Goal: Transaction & Acquisition: Purchase product/service

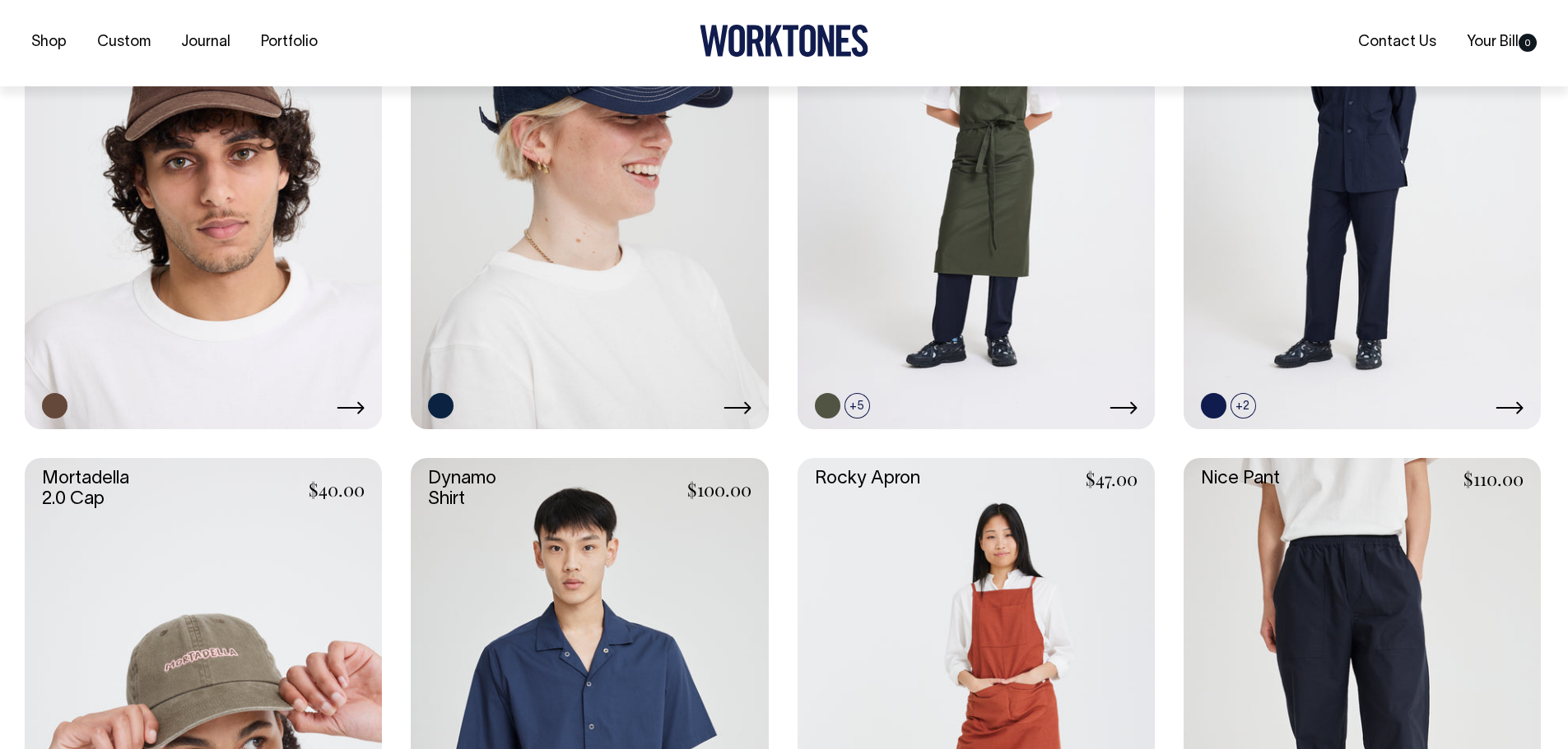
scroll to position [1157, 0]
click at [1352, 240] on link at bounding box center [1362, 160] width 357 height 536
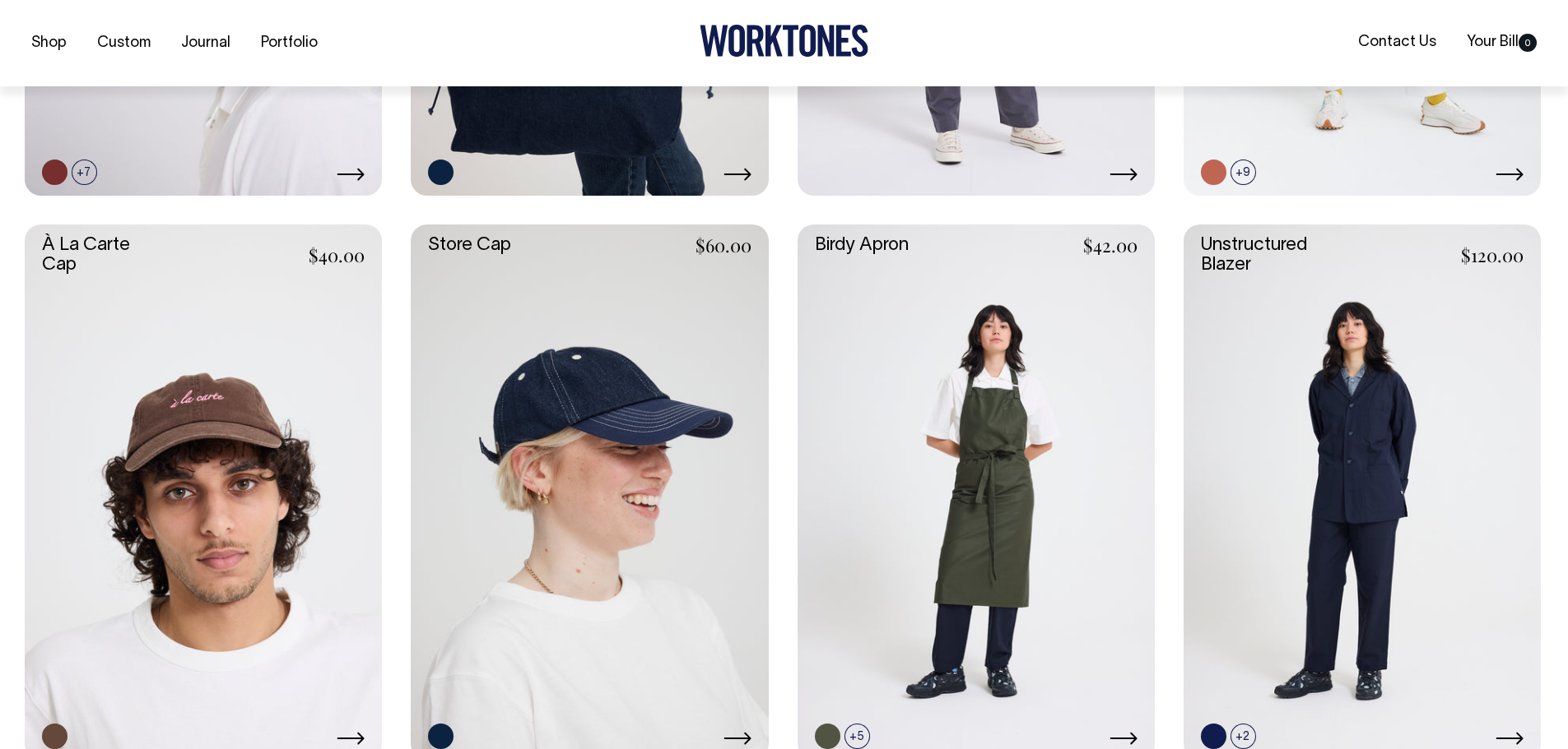
scroll to position [826, 0]
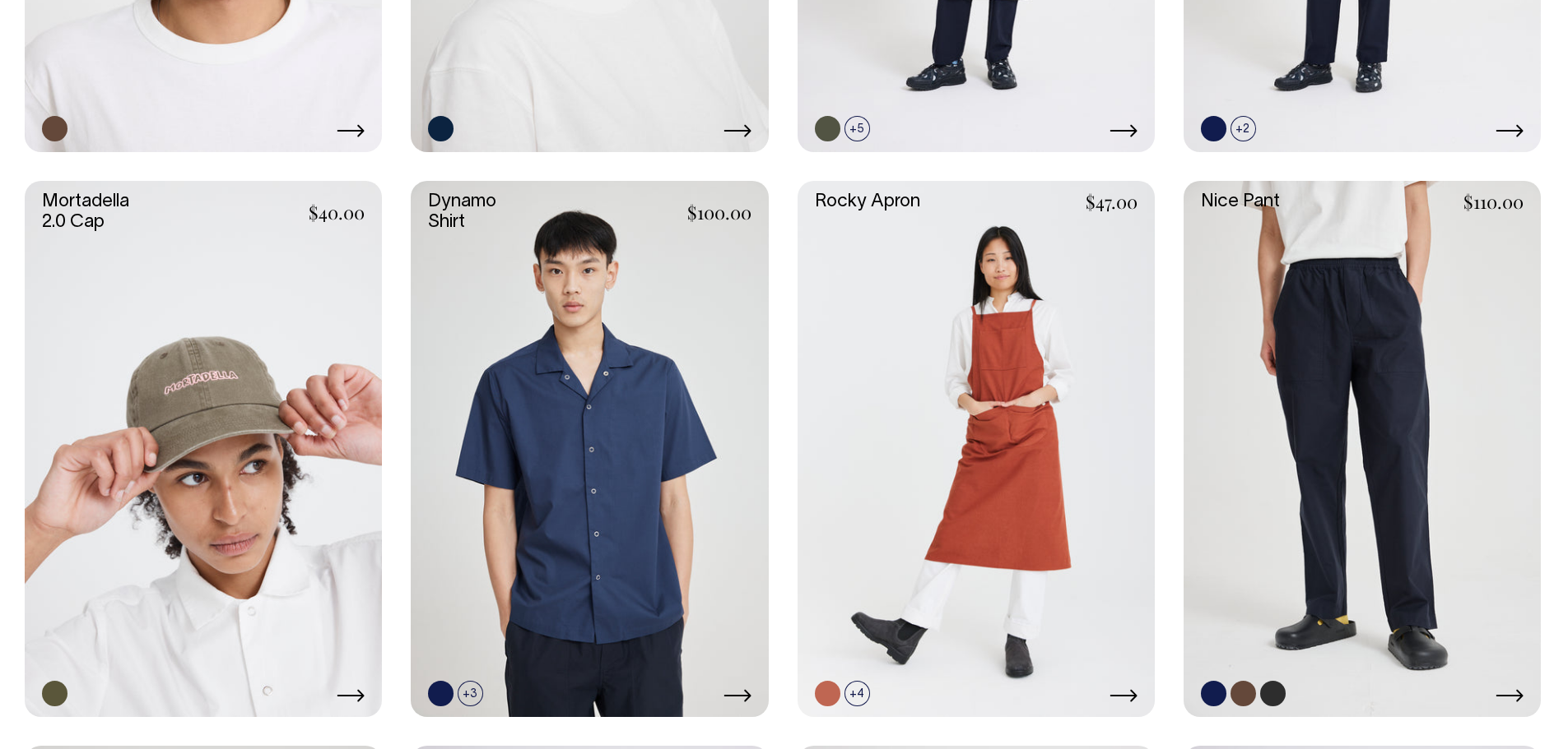
click at [1324, 438] on link at bounding box center [1362, 449] width 357 height 536
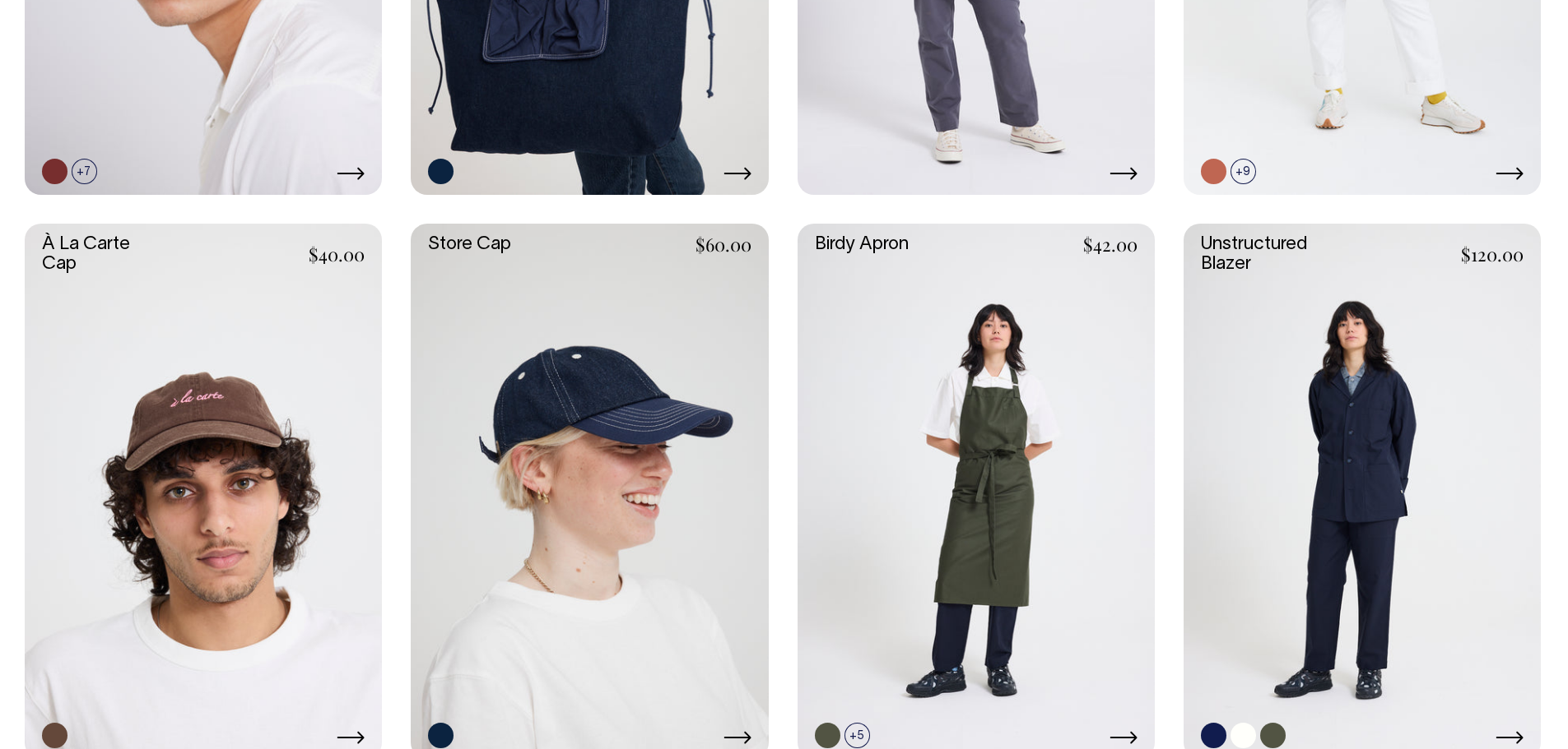
click at [1367, 391] on link at bounding box center [1362, 491] width 357 height 536
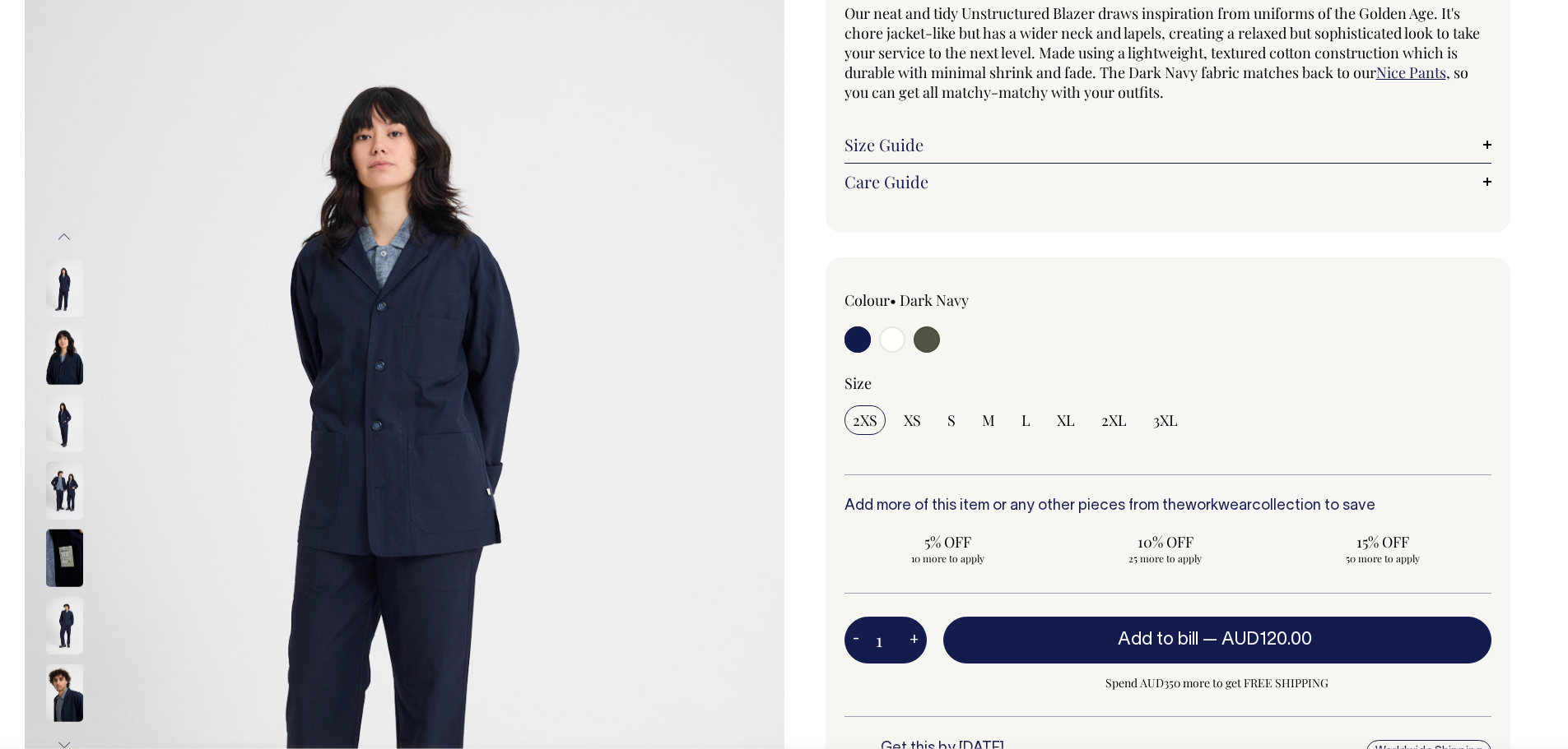
scroll to position [165, 0]
click at [926, 339] on input "radio" at bounding box center [926, 339] width 26 height 26
radio input "true"
select select "Olive"
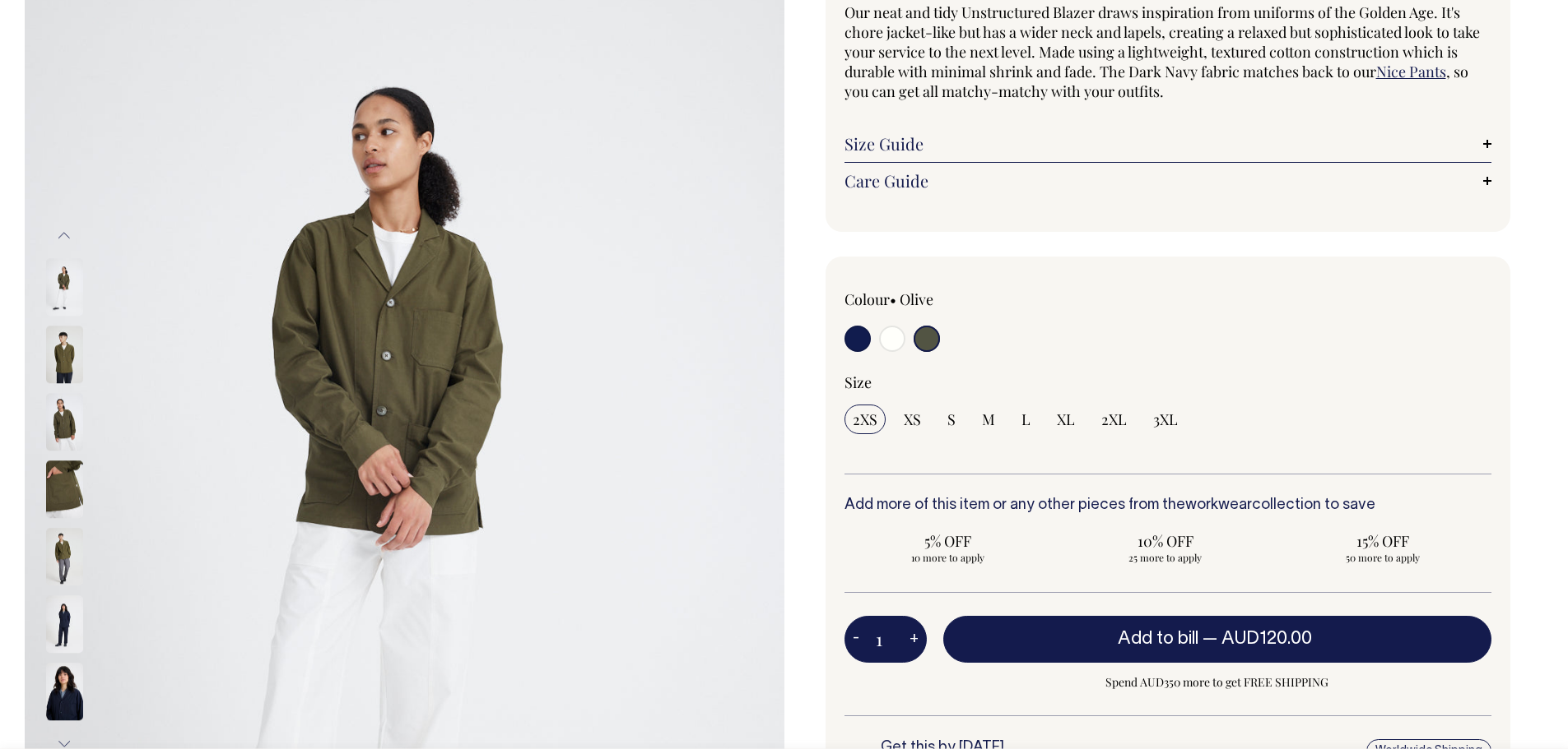
click at [852, 337] on input "radio" at bounding box center [857, 339] width 26 height 26
radio input "true"
select select "Dark Navy"
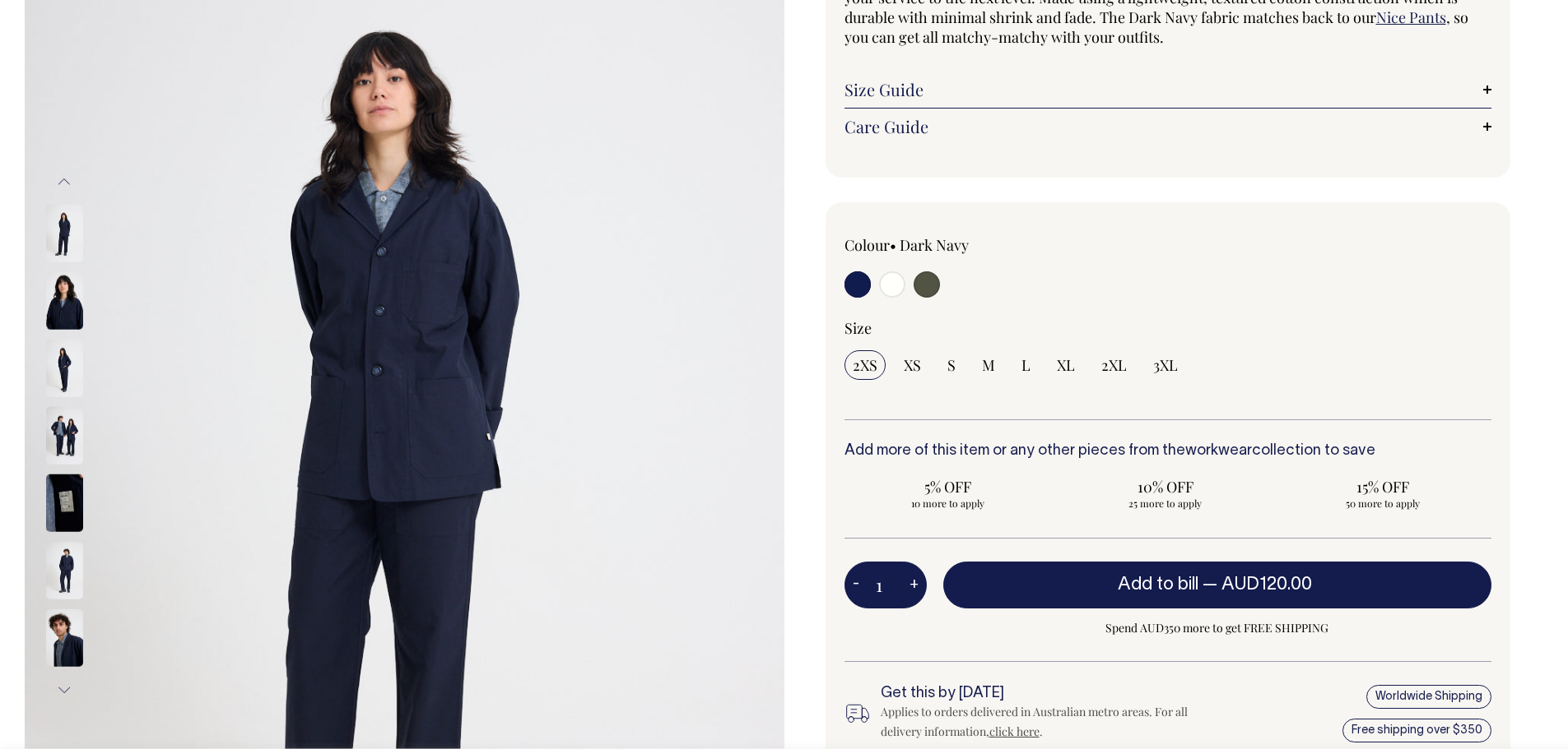
scroll to position [221, 0]
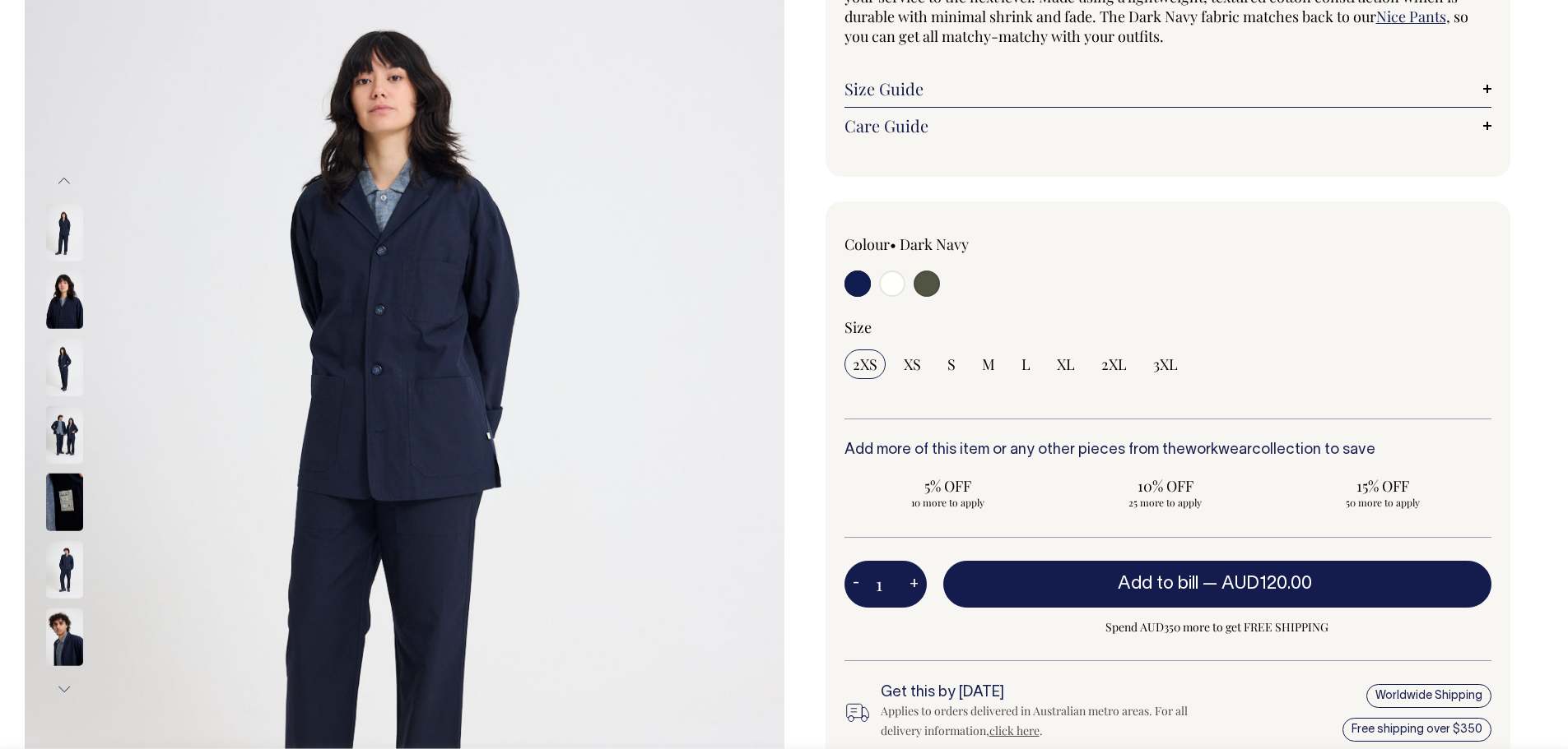
click at [886, 284] on input "radio" at bounding box center [892, 284] width 26 height 26
radio input "true"
select select "Off-White"
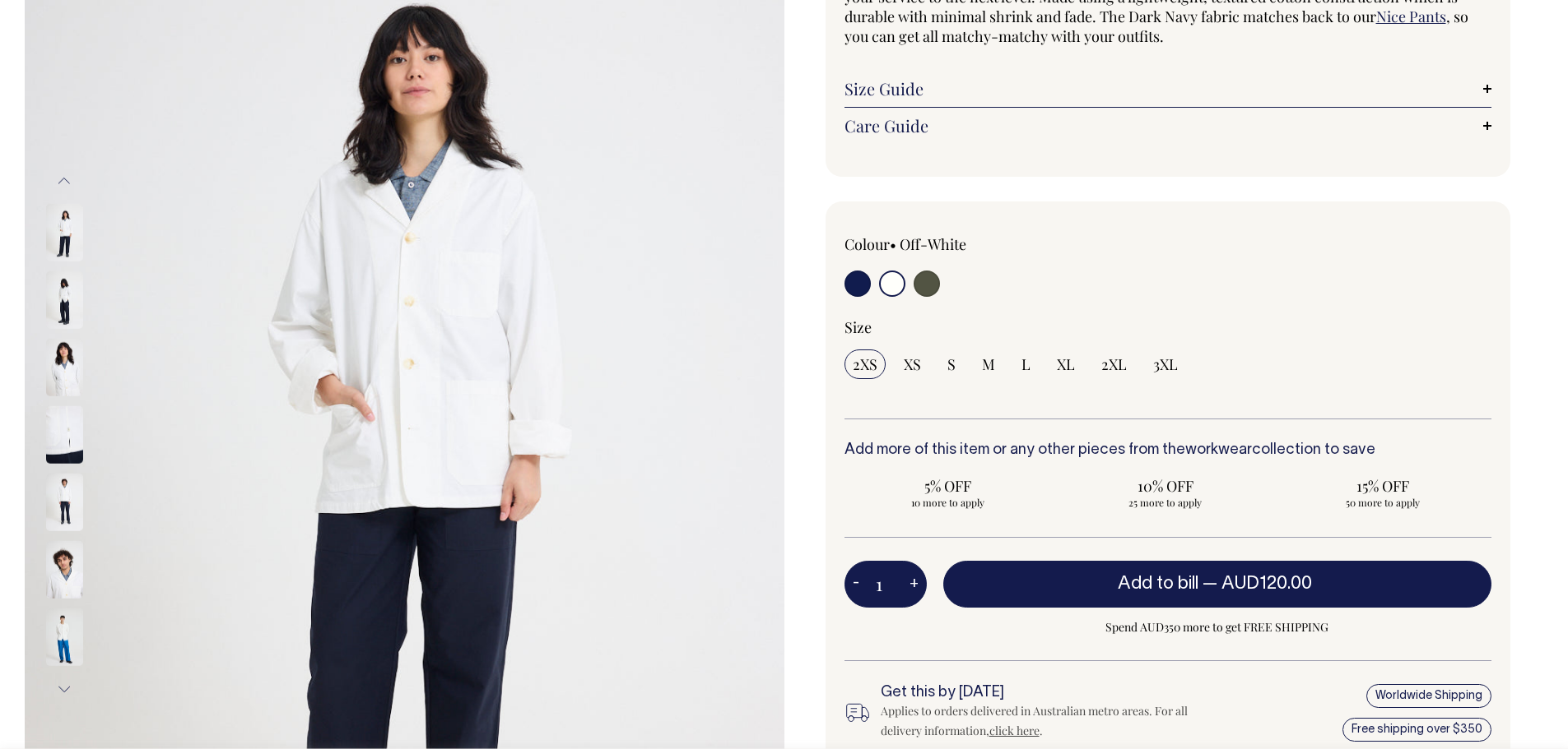
click at [869, 286] on input "radio" at bounding box center [857, 284] width 26 height 26
radio input "true"
select select "Dark Navy"
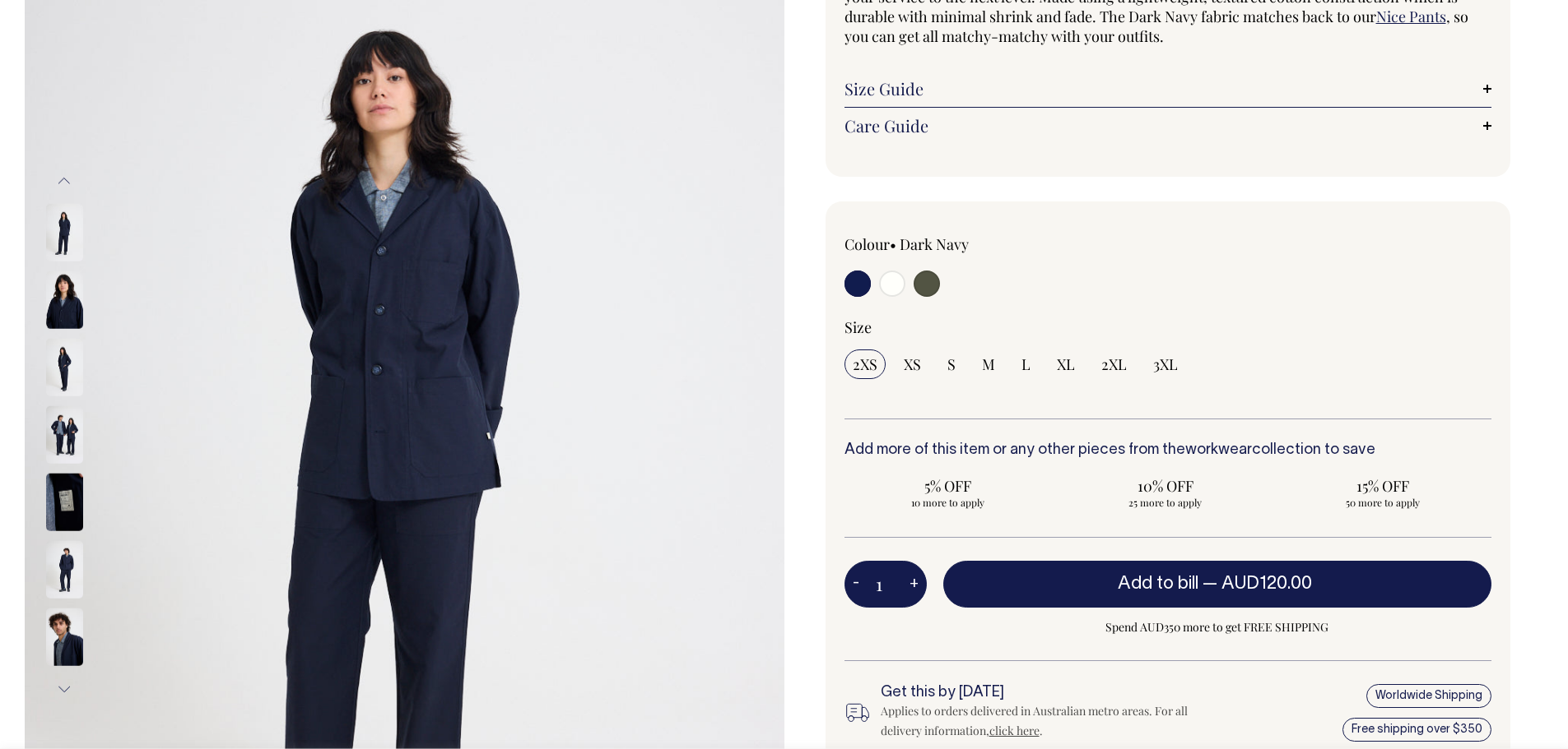
click at [854, 286] on input "radio" at bounding box center [857, 284] width 26 height 26
click at [936, 284] on input "radio" at bounding box center [926, 284] width 26 height 26
radio input "true"
select select "Olive"
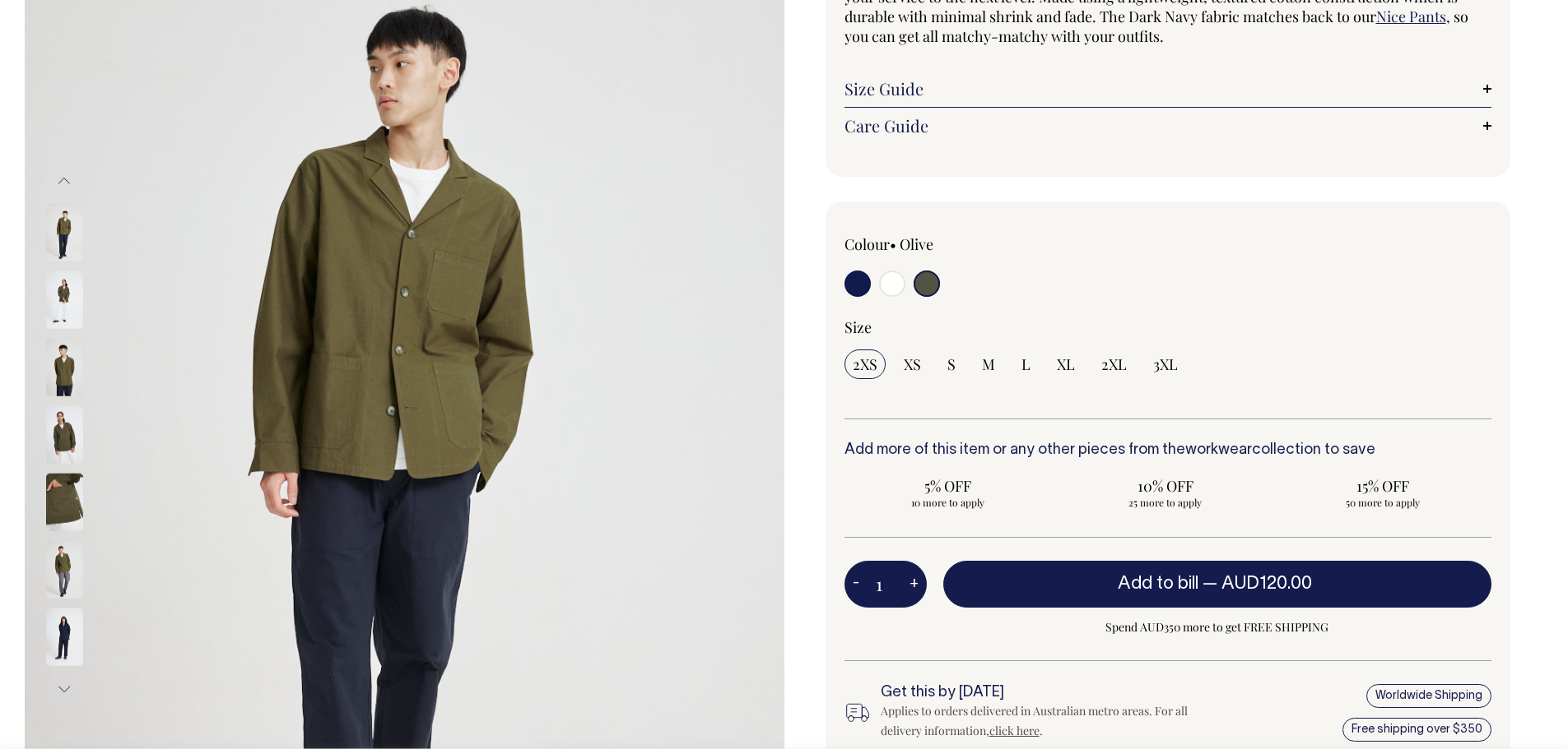
click at [851, 283] on input "radio" at bounding box center [857, 284] width 26 height 26
radio input "true"
select select "Dark Navy"
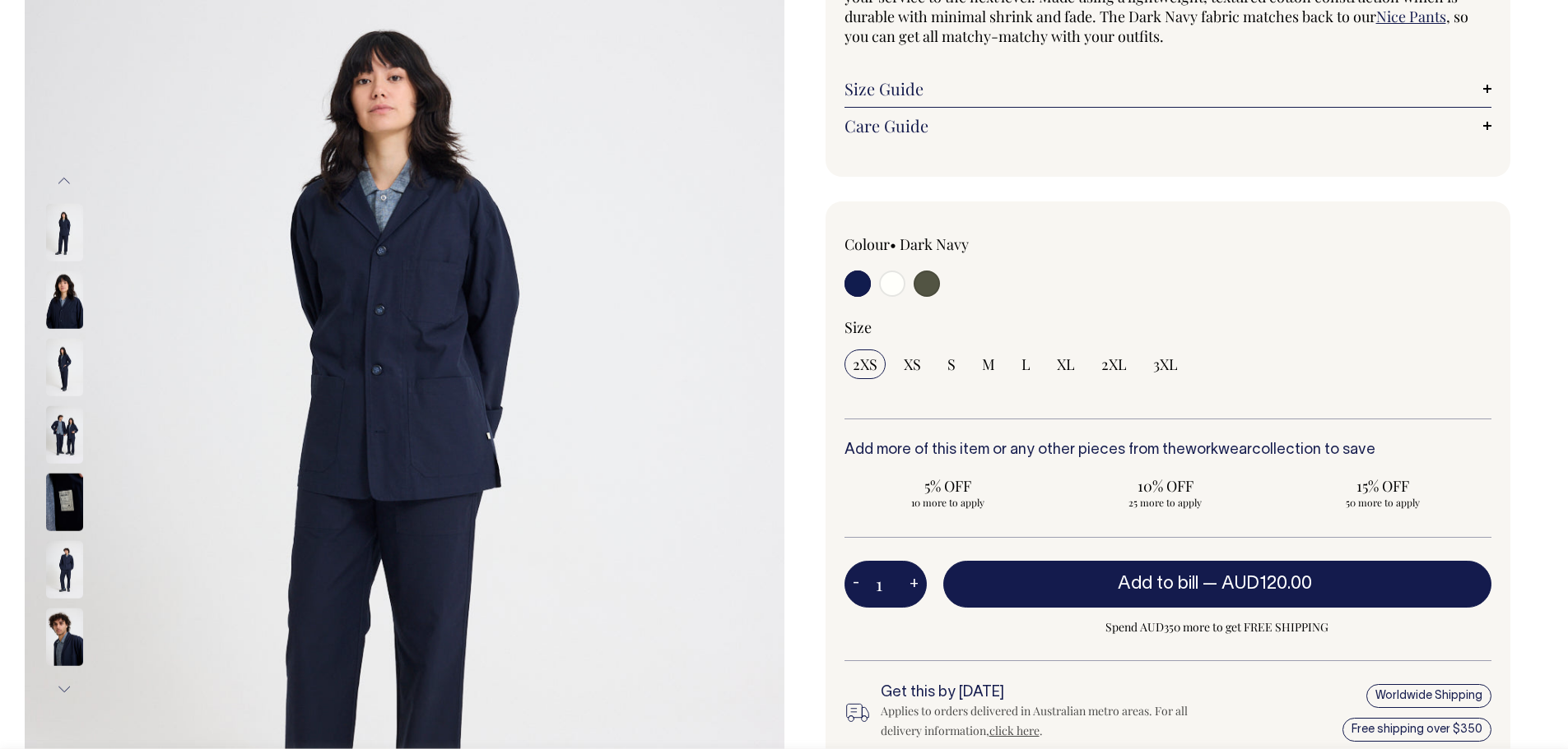
click at [893, 285] on input "radio" at bounding box center [892, 284] width 26 height 26
radio input "true"
select select "Off-White"
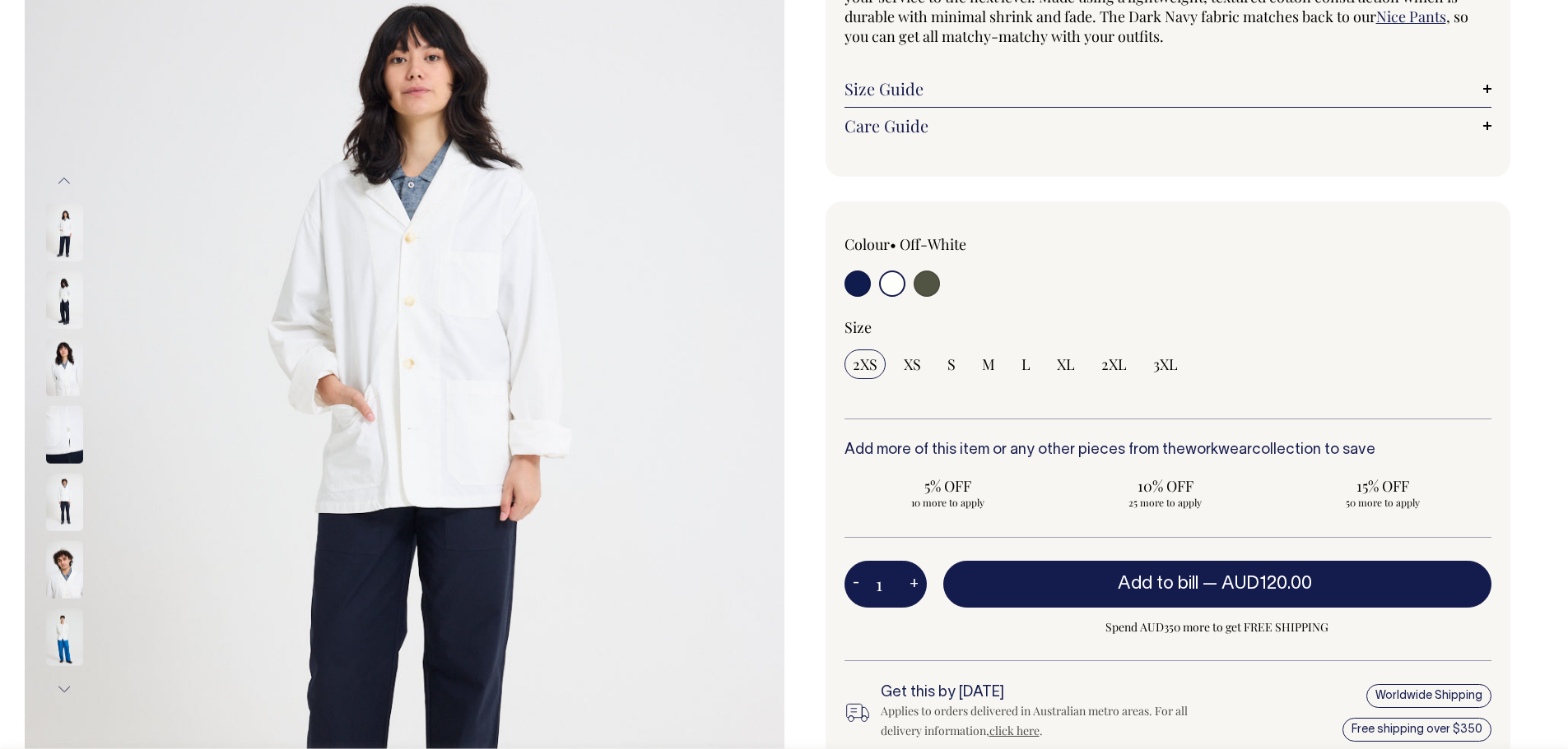
click at [923, 286] on input "radio" at bounding box center [926, 284] width 26 height 26
radio input "true"
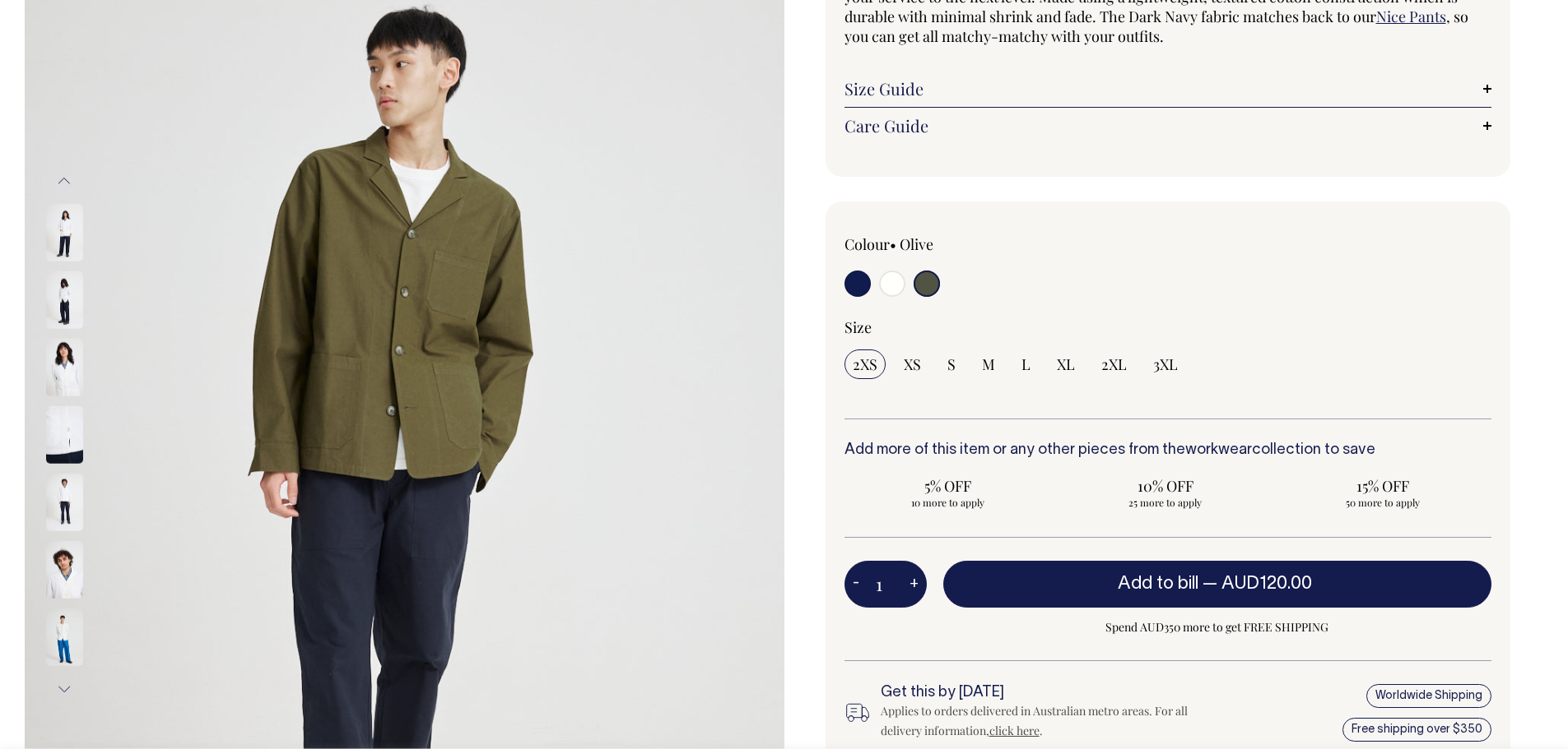
radio input "true"
select select "Olive"
click at [858, 286] on input "radio" at bounding box center [857, 284] width 26 height 26
radio input "true"
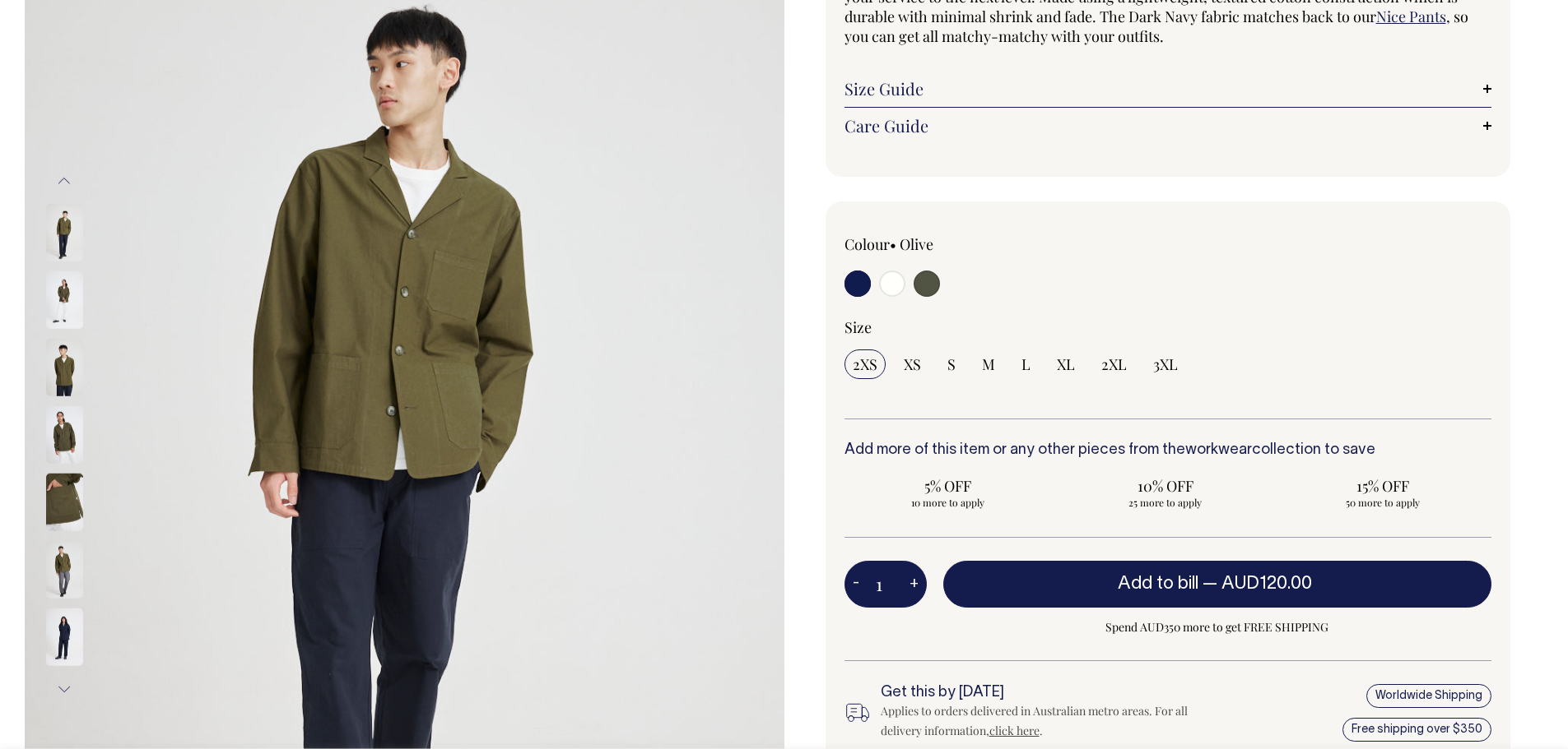
select select "Dark Navy"
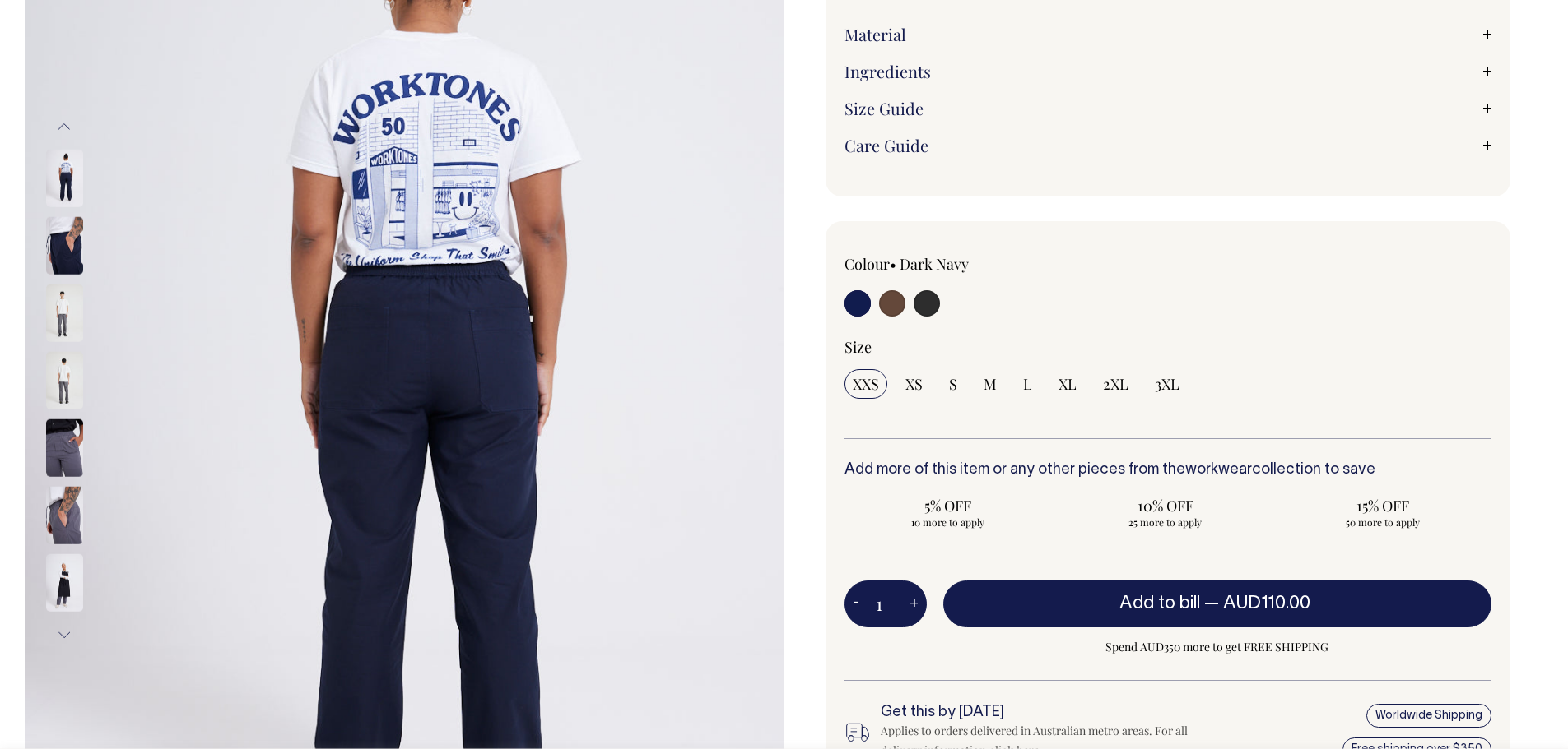
scroll to position [276, 0]
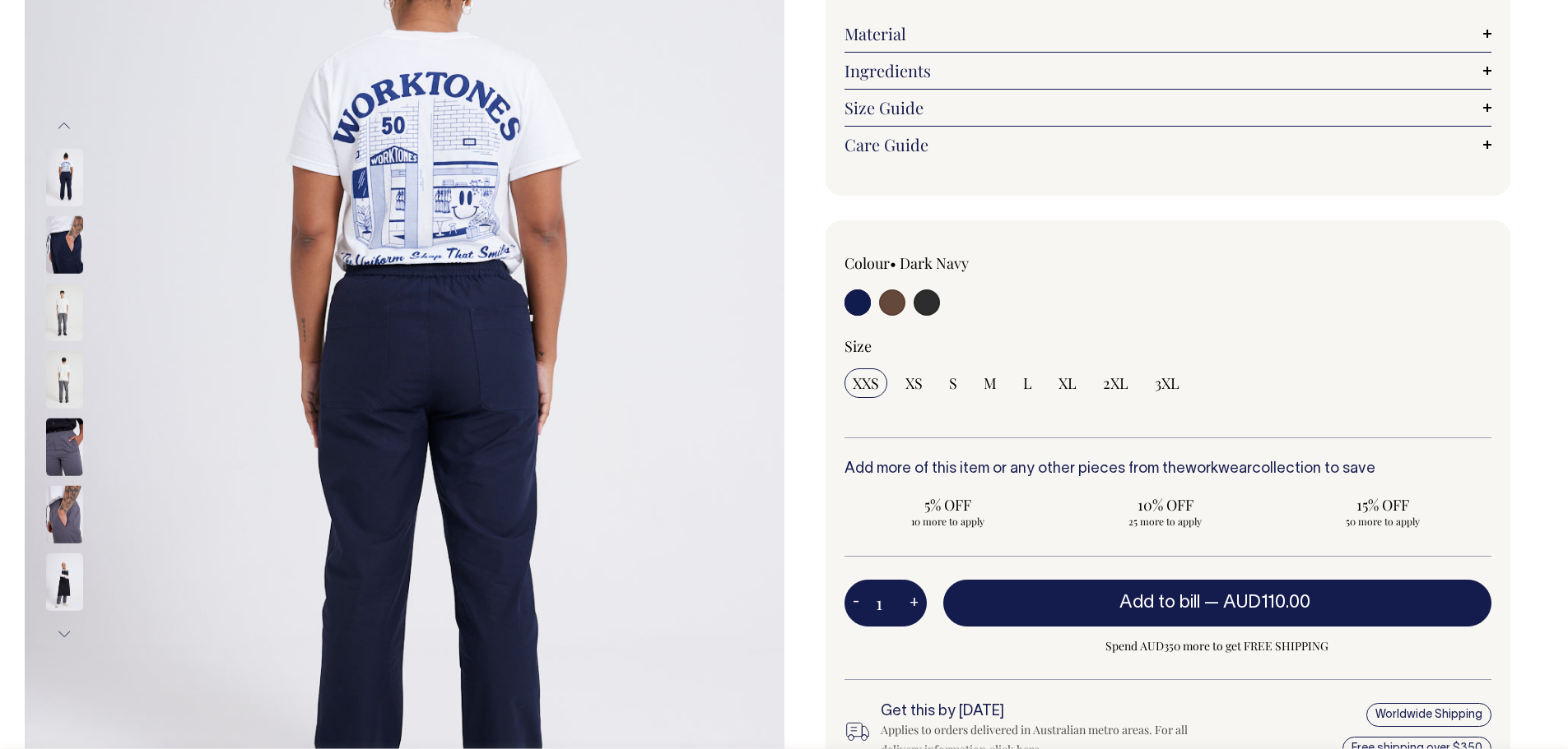
click at [59, 528] on img at bounding box center [64, 515] width 37 height 58
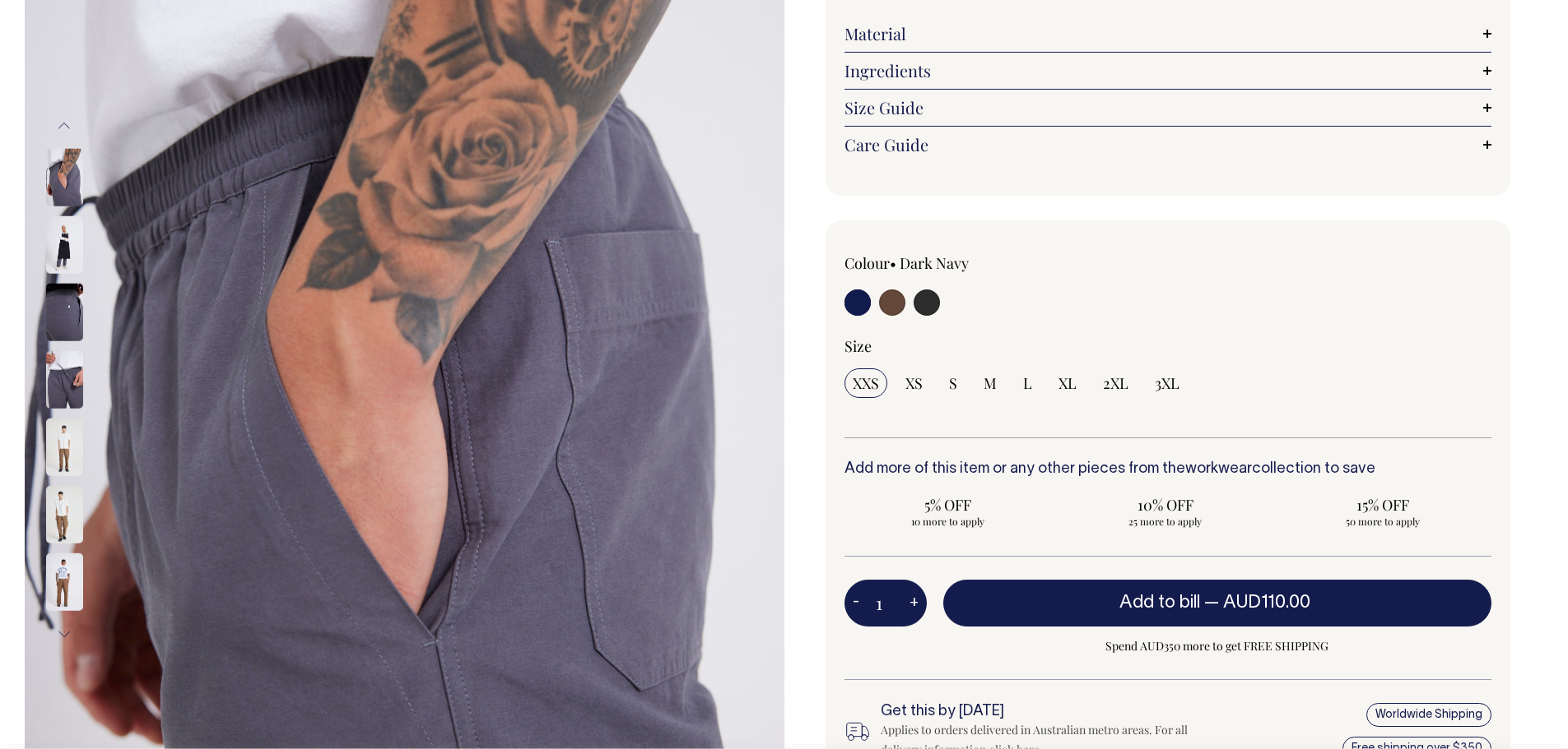
click at [60, 596] on img at bounding box center [64, 582] width 37 height 58
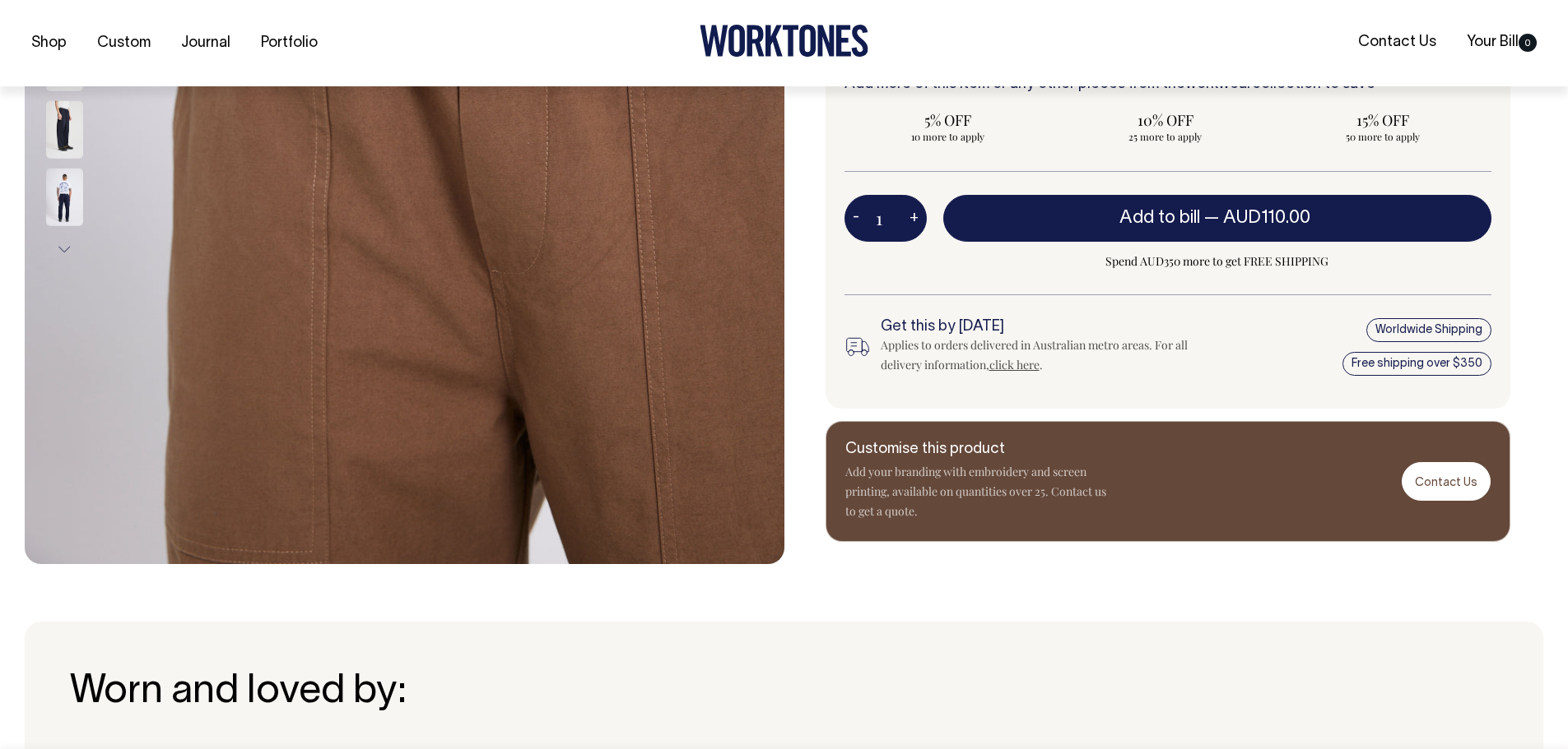
scroll to position [661, 0]
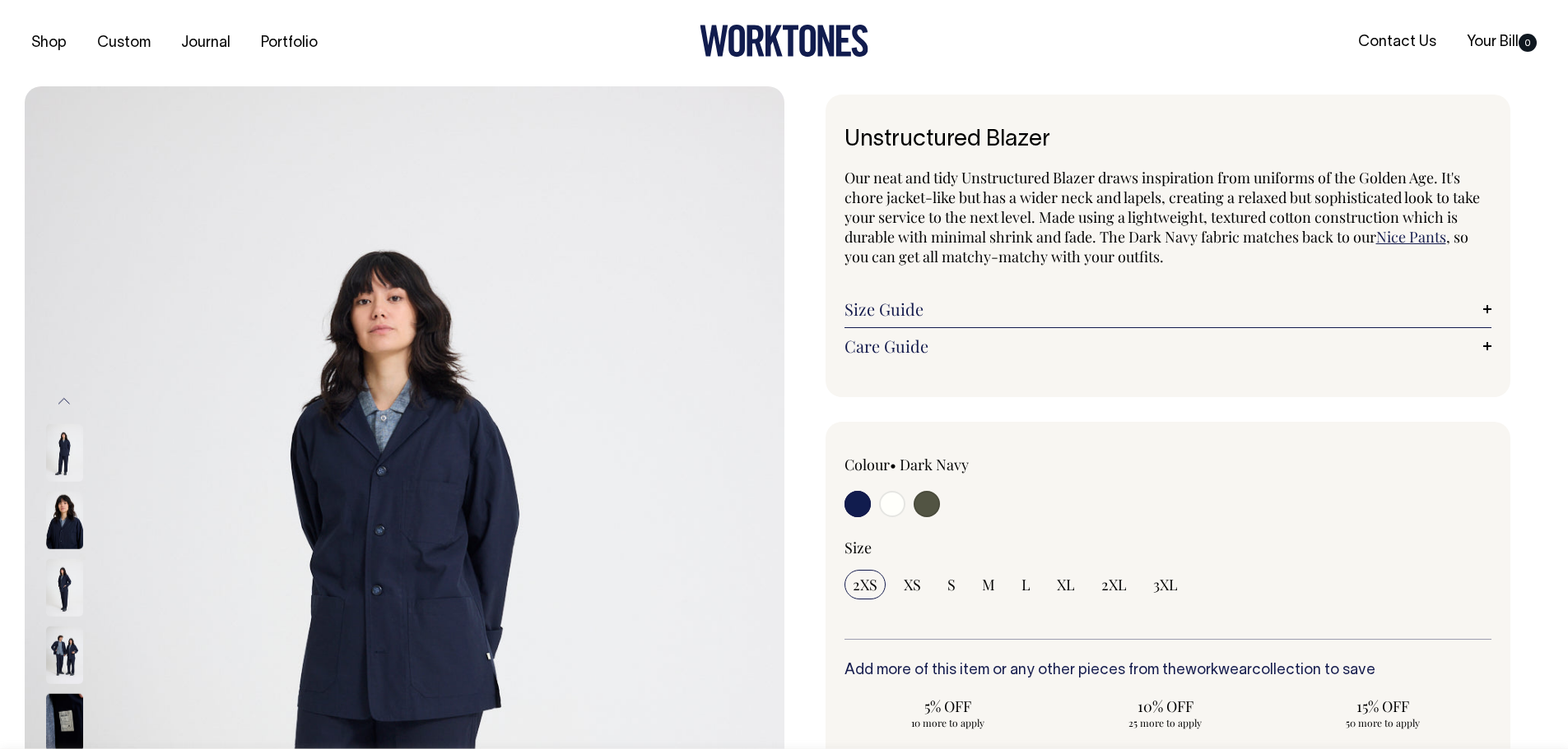
click at [889, 502] on input "radio" at bounding box center [892, 505] width 26 height 26
radio input "true"
select select "Off-White"
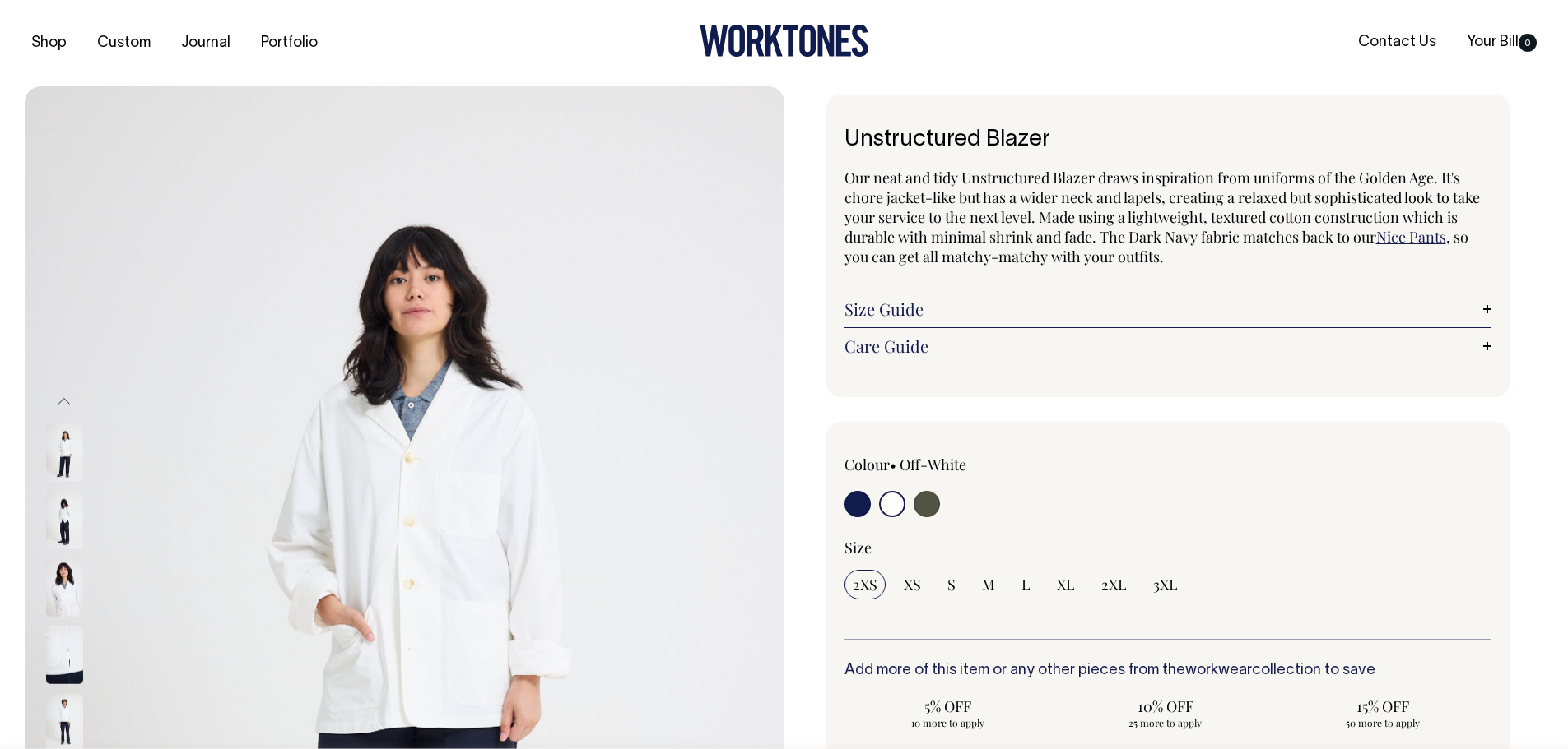
click at [924, 502] on input "radio" at bounding box center [926, 505] width 26 height 26
radio input "true"
select select "Olive"
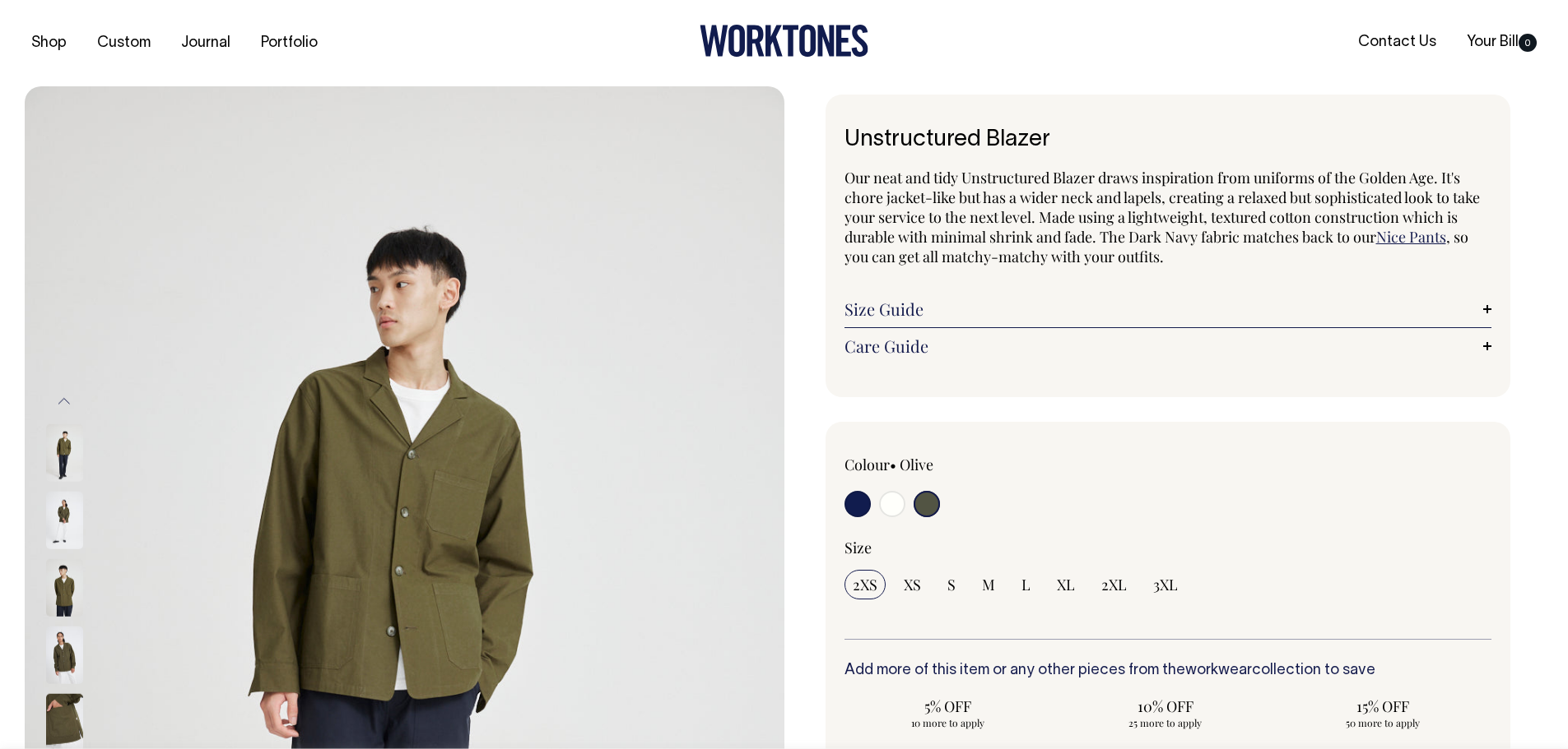
click at [893, 505] on input "radio" at bounding box center [892, 505] width 26 height 26
radio input "true"
select select "Off-White"
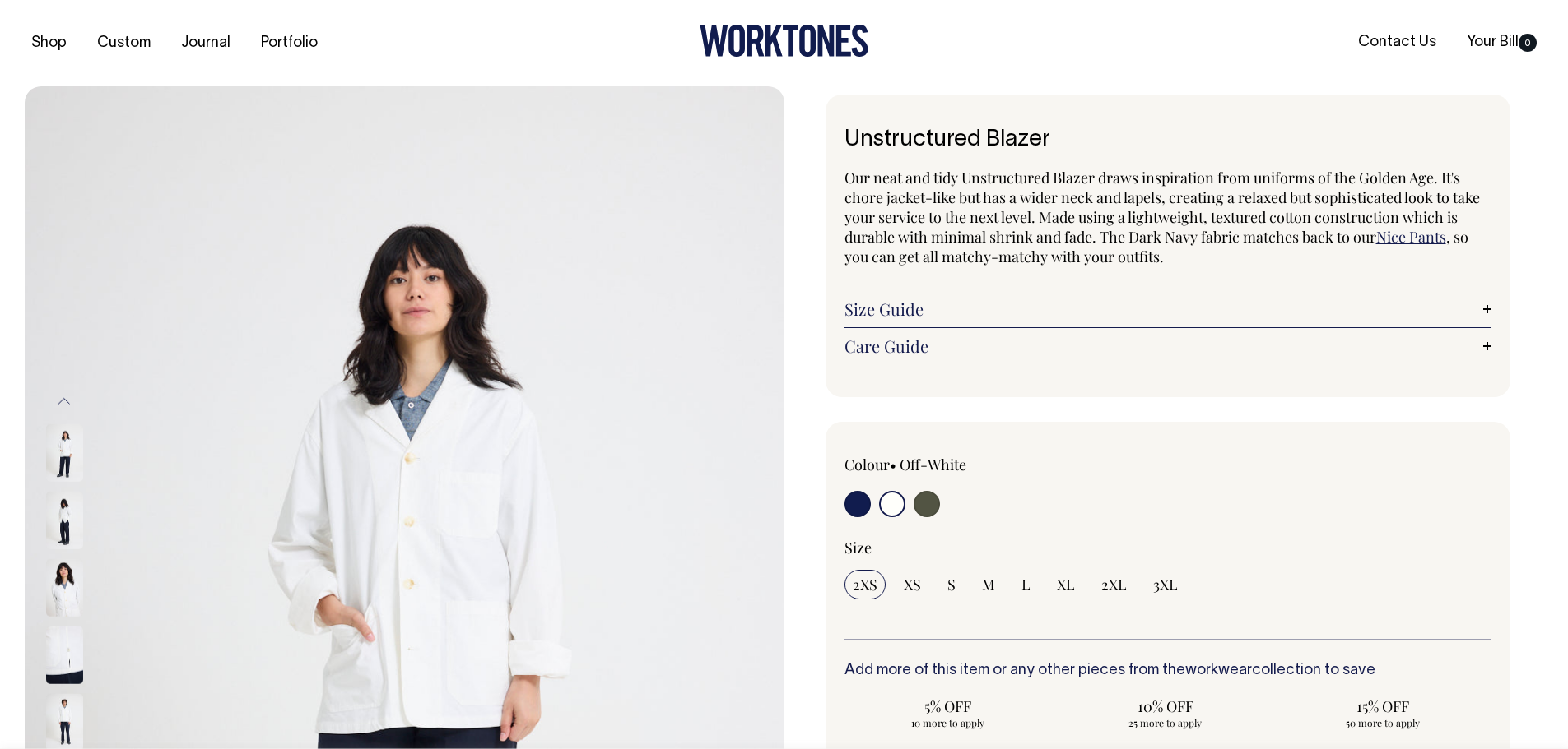
click at [845, 506] on input "radio" at bounding box center [857, 505] width 26 height 26
radio input "true"
select select "Dark Navy"
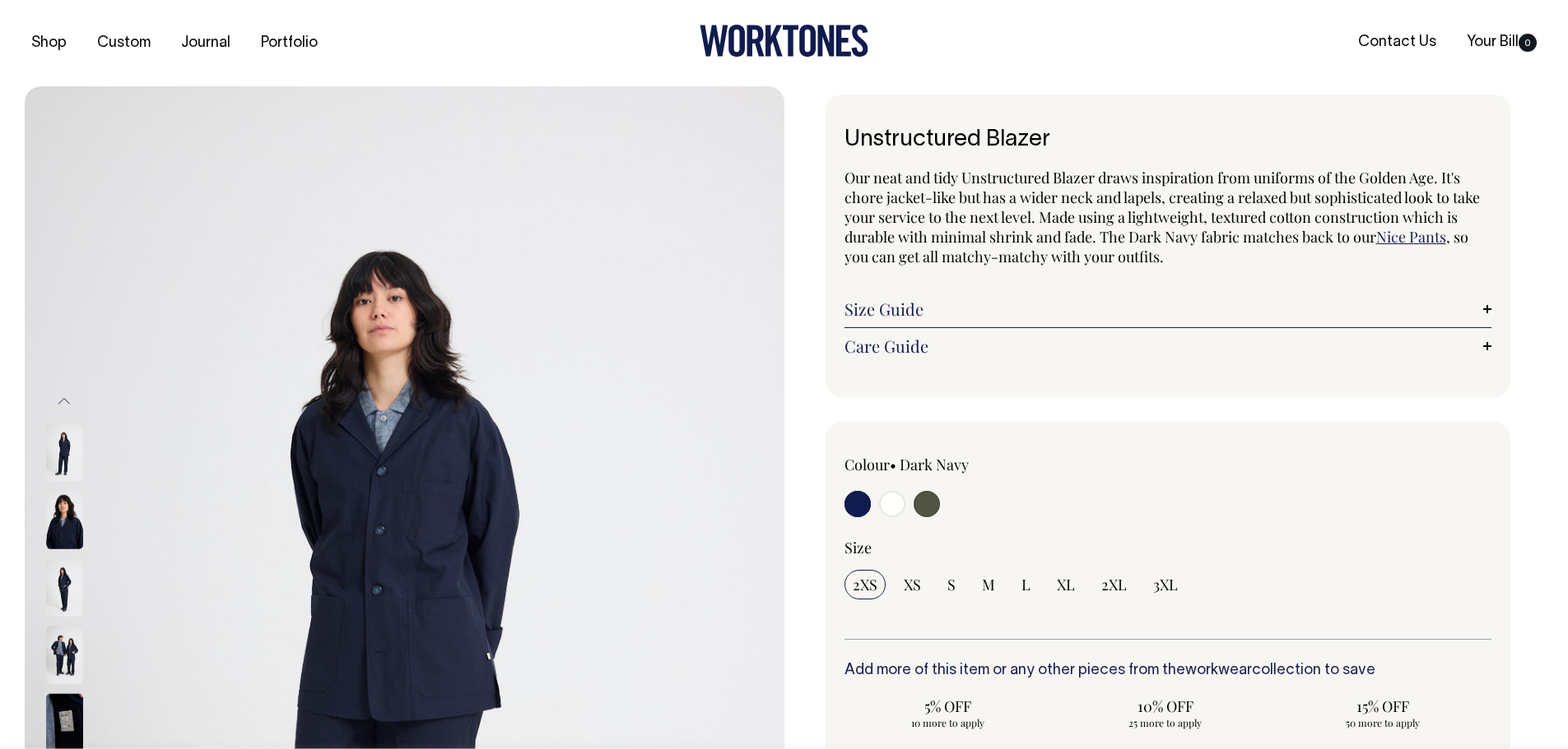
click at [928, 502] on input "radio" at bounding box center [926, 505] width 26 height 26
radio input "true"
select select "Olive"
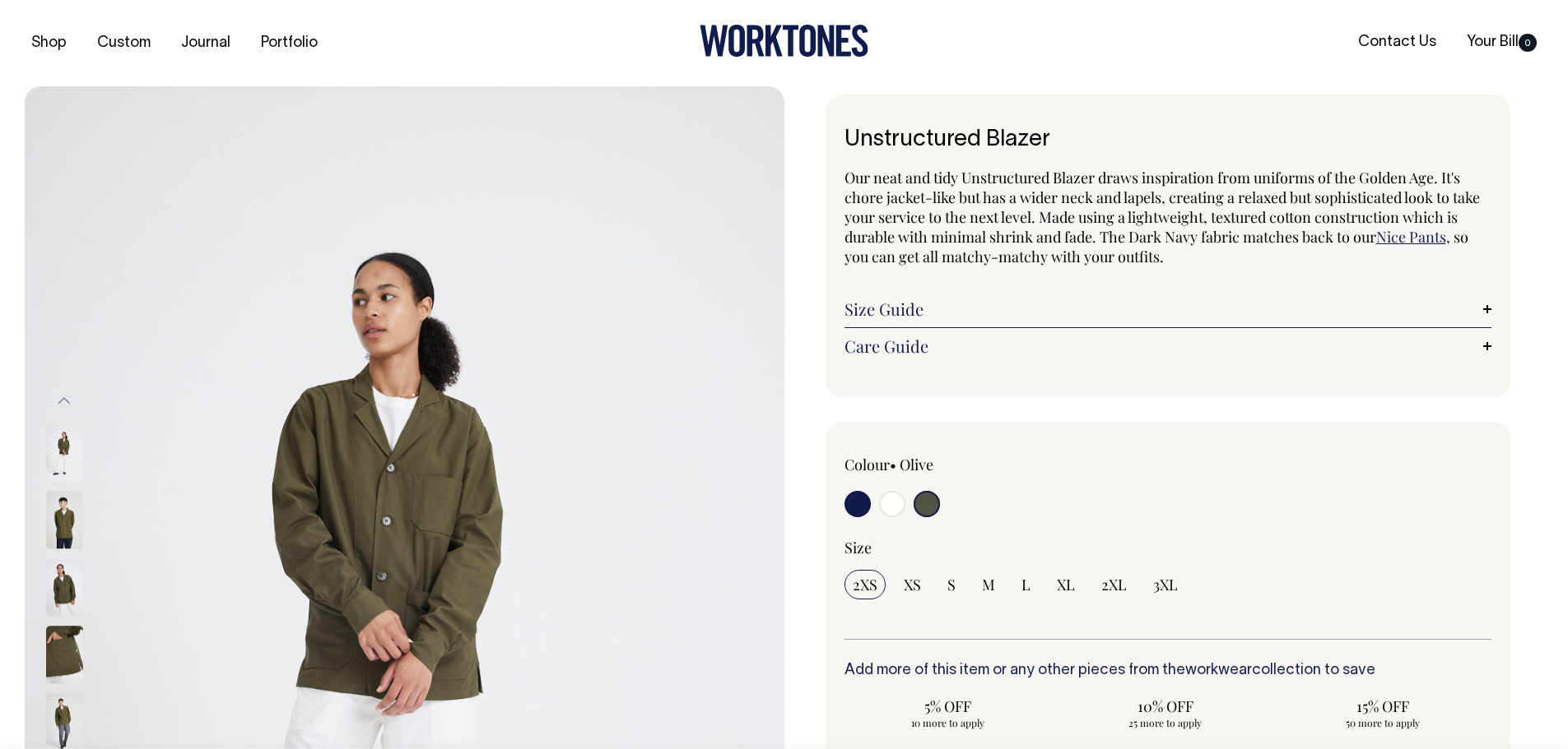
click at [849, 505] on input "radio" at bounding box center [857, 505] width 26 height 26
radio input "true"
select select "Dark Navy"
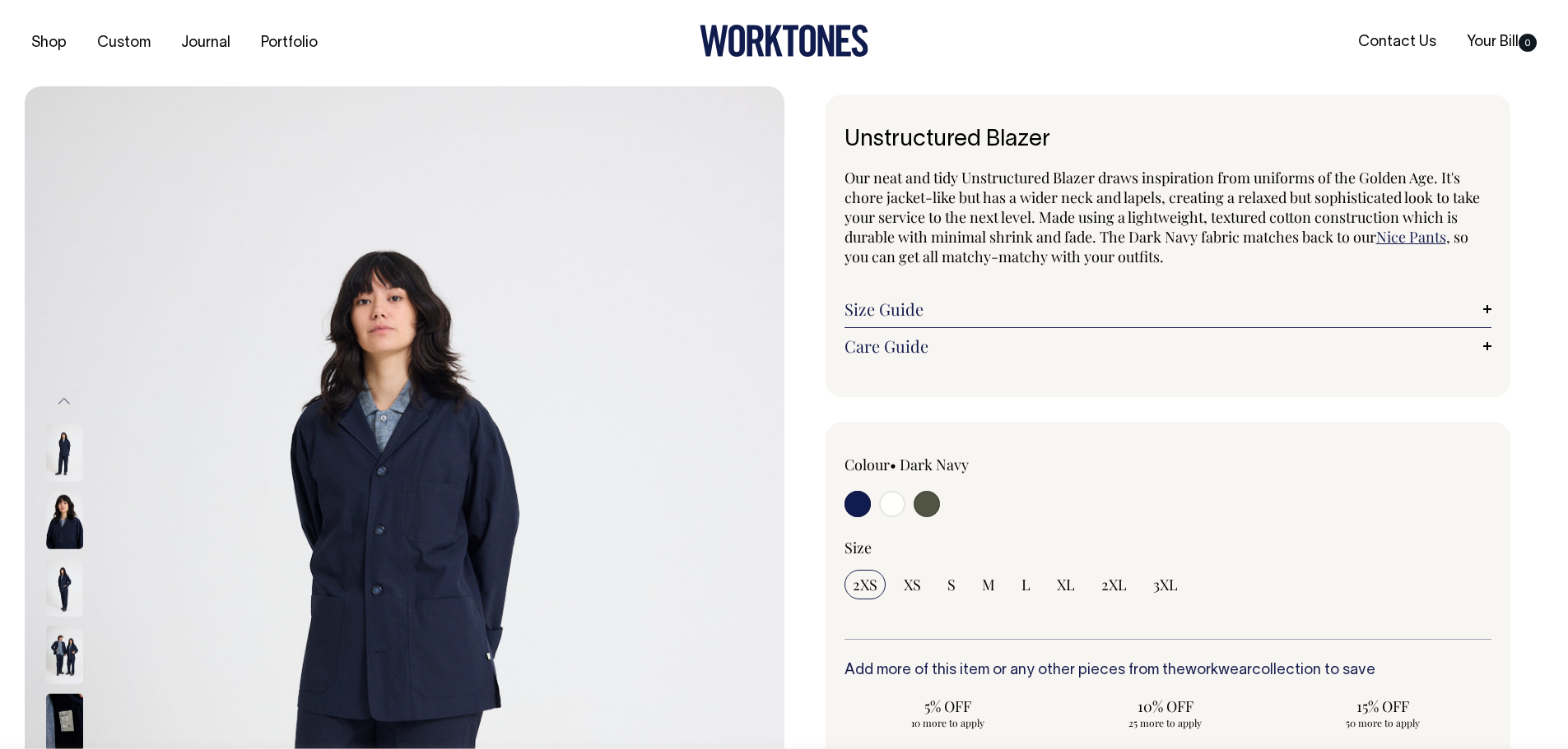
click at [893, 505] on input "radio" at bounding box center [892, 505] width 26 height 26
radio input "true"
select select "Off-White"
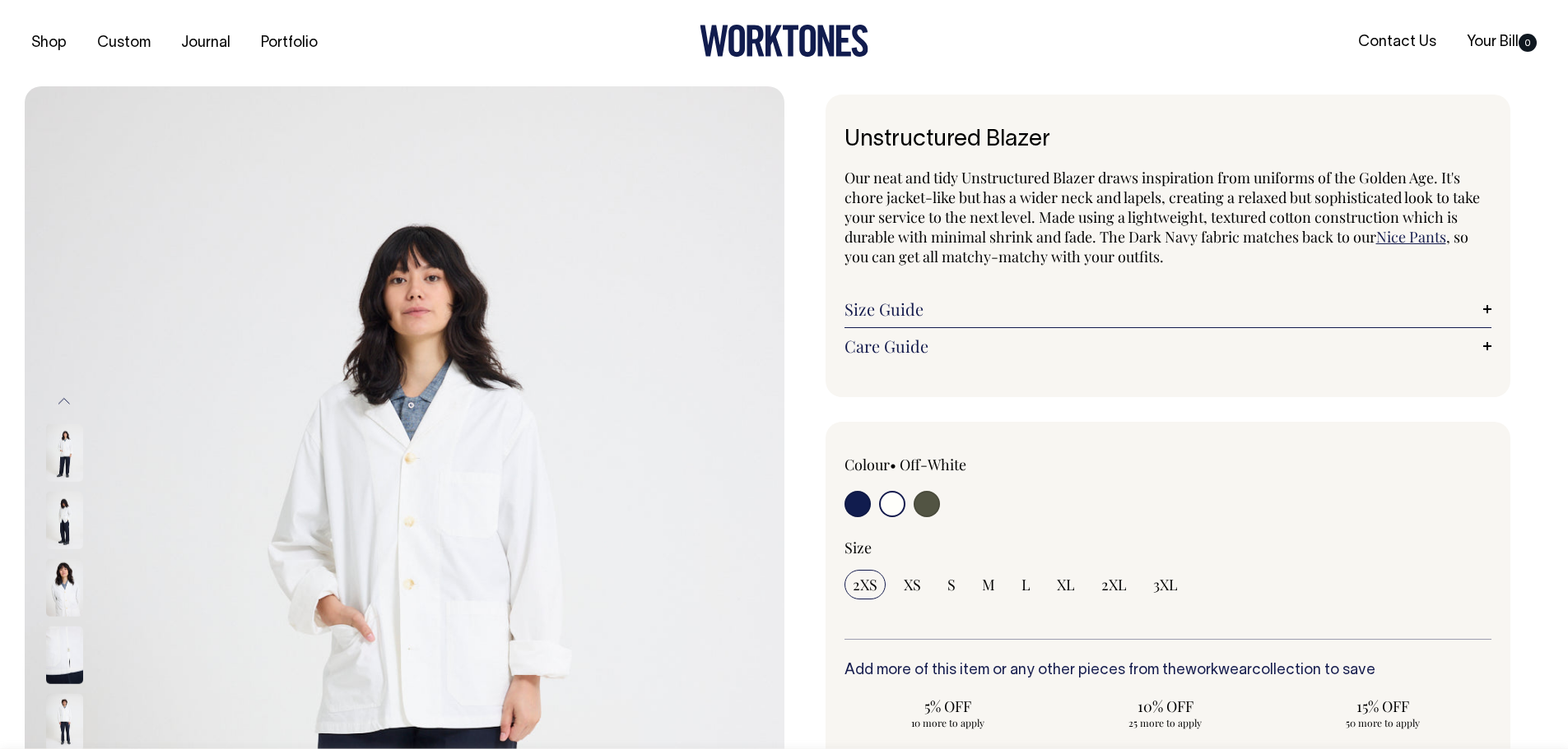
click at [922, 508] on input "radio" at bounding box center [926, 505] width 26 height 26
radio input "true"
select select "Olive"
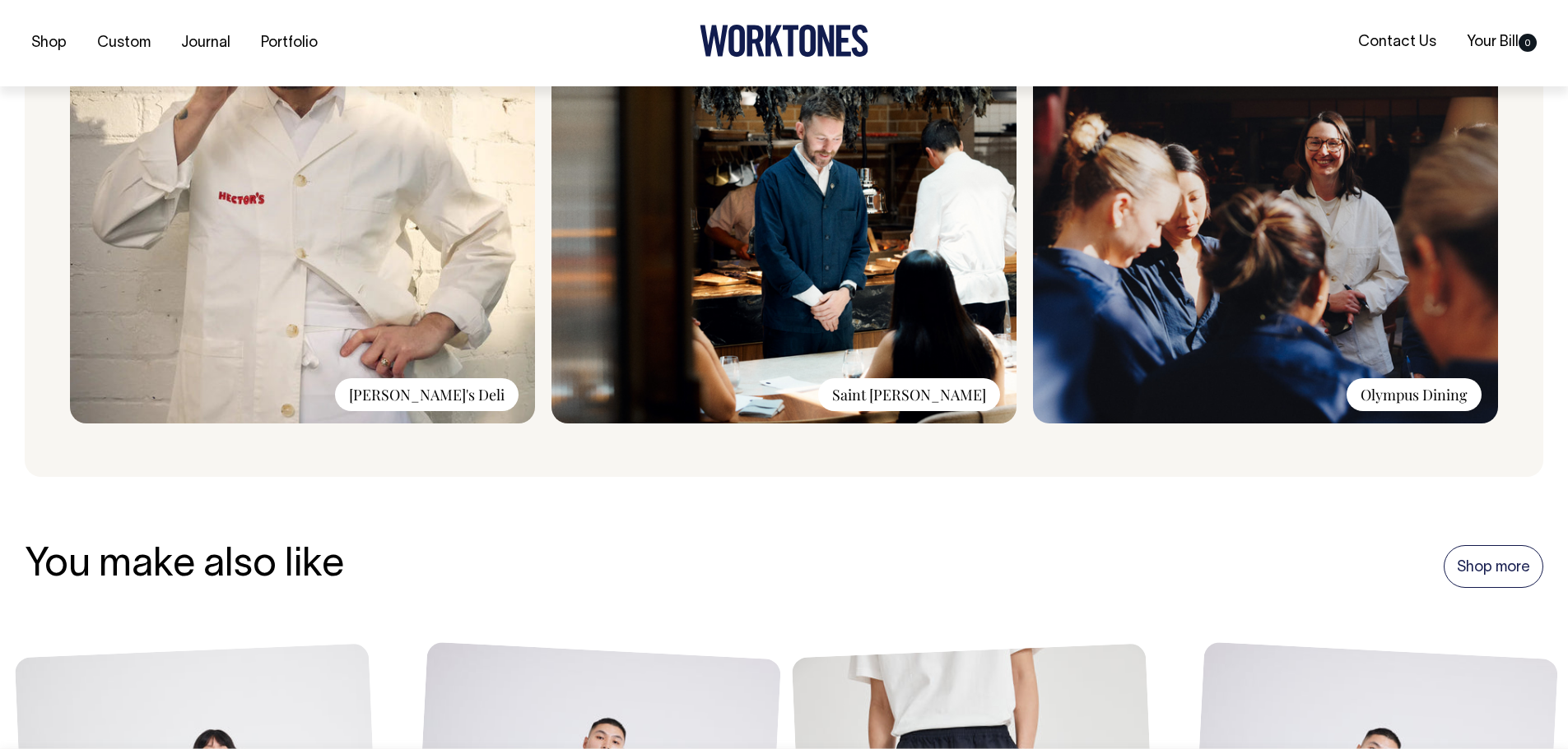
scroll to position [1429, 0]
click at [783, 221] on img at bounding box center [783, 202] width 465 height 440
click at [919, 374] on img at bounding box center [783, 202] width 465 height 440
click at [393, 313] on img at bounding box center [302, 202] width 465 height 440
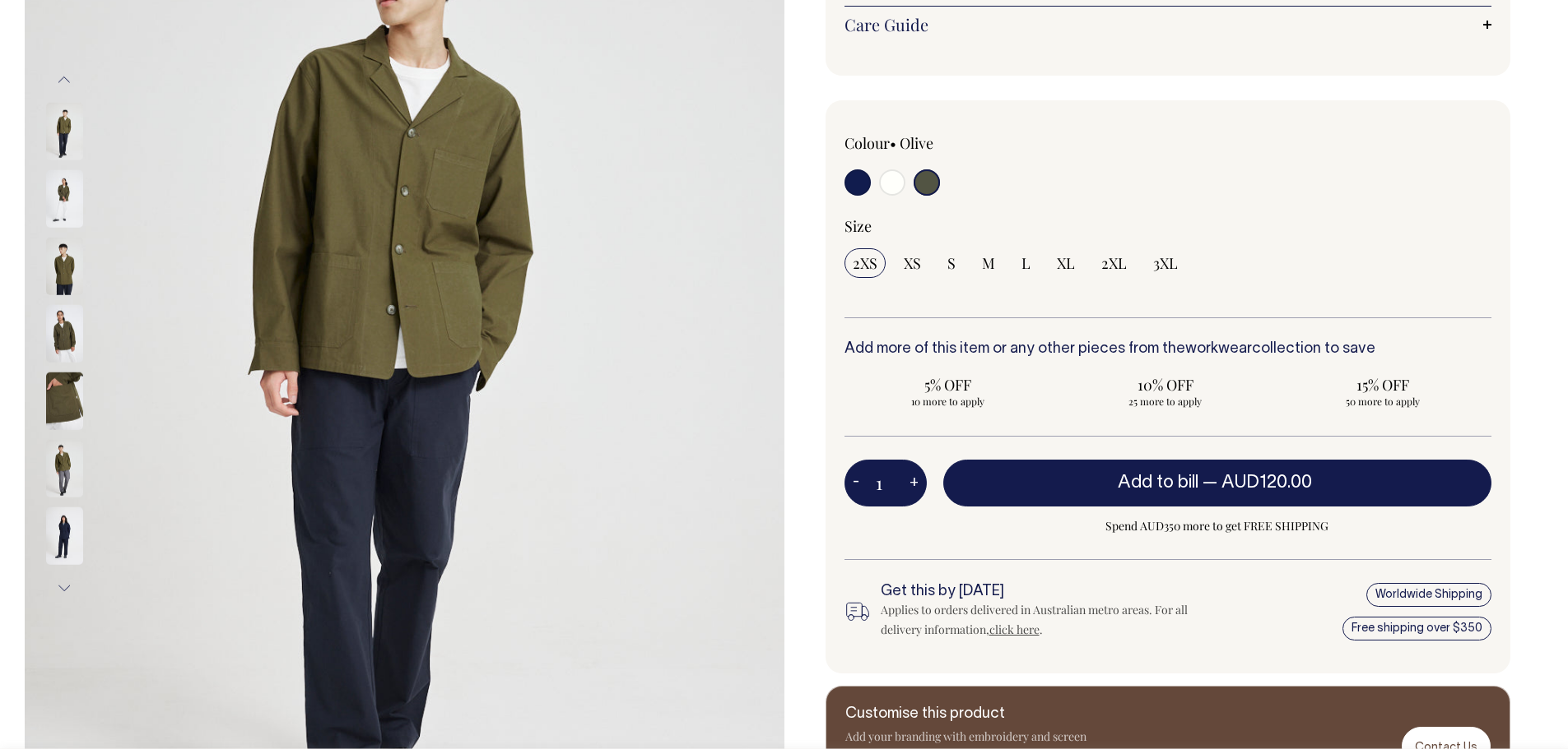
scroll to position [320, 0]
